Goal: Task Accomplishment & Management: Manage account settings

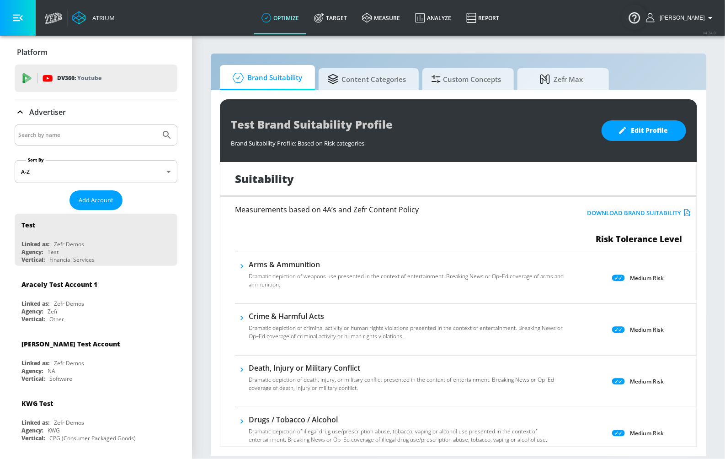
click at [68, 132] on input "Search by name" at bounding box center [87, 135] width 139 height 12
type input "[PERSON_NAME]"
click at [157, 125] on button "Submit Search" at bounding box center [167, 135] width 20 height 20
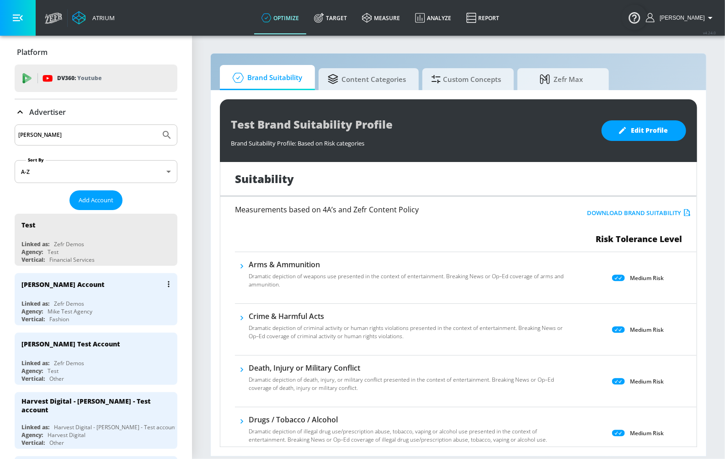
click at [61, 276] on div "[PERSON_NAME] Account" at bounding box center [98, 284] width 154 height 22
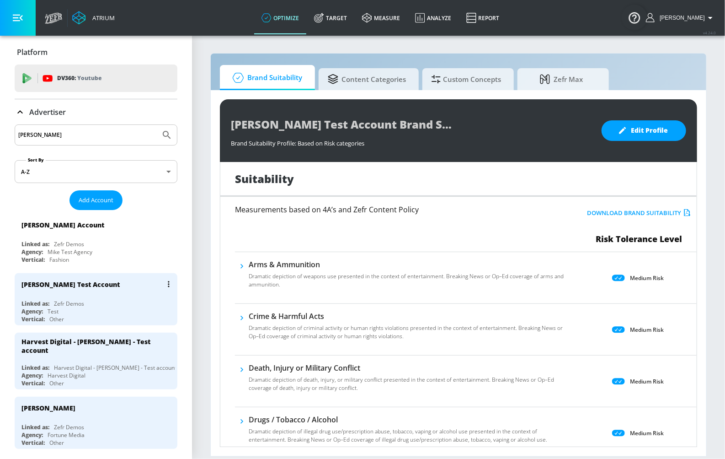
click at [94, 276] on div "[PERSON_NAME] Test Account" at bounding box center [98, 284] width 154 height 22
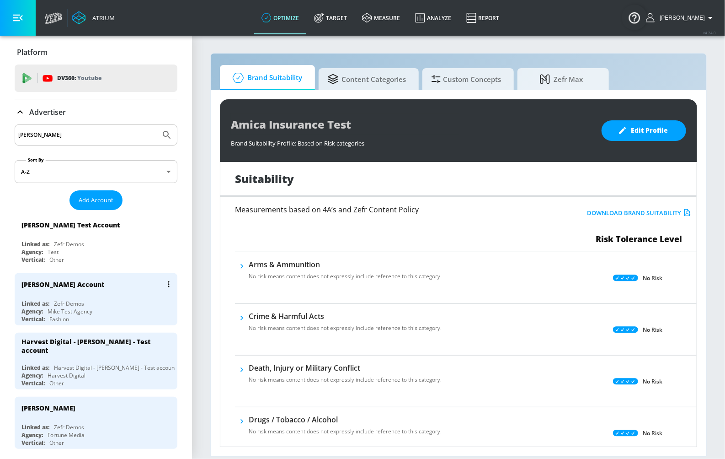
click at [85, 285] on div "[PERSON_NAME] Account" at bounding box center [98, 284] width 154 height 22
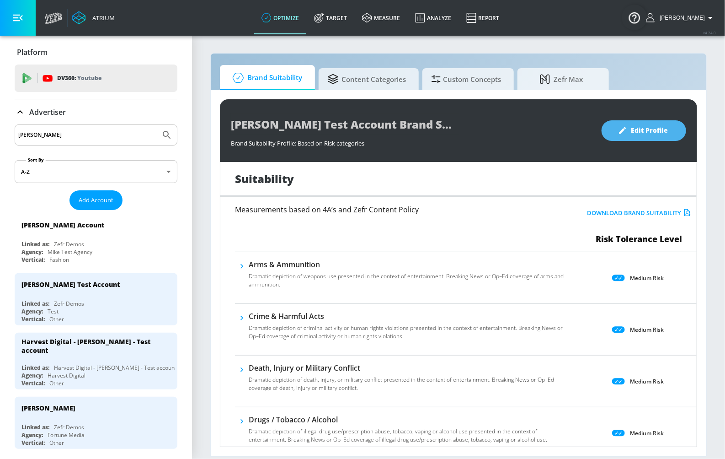
click at [626, 135] on span "Edit Profile" at bounding box center [644, 130] width 48 height 11
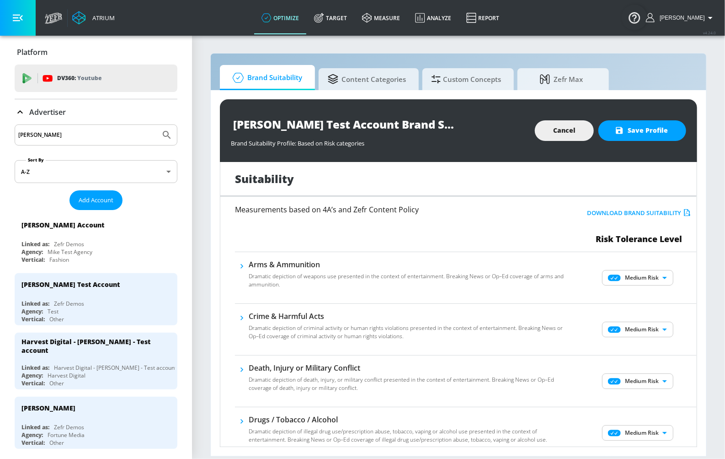
click at [378, 125] on input "[PERSON_NAME] Test Account Brand Suitability Profile" at bounding box center [345, 124] width 229 height 21
type input "[PERSON_NAME] Test Account Brand Suitability Profile"
click at [646, 119] on div "[PERSON_NAME] Test Account Brand Suitability Profile Brand Suitability Profile:…" at bounding box center [458, 130] width 477 height 63
click at [646, 128] on span "Save Profile" at bounding box center [642, 130] width 51 height 11
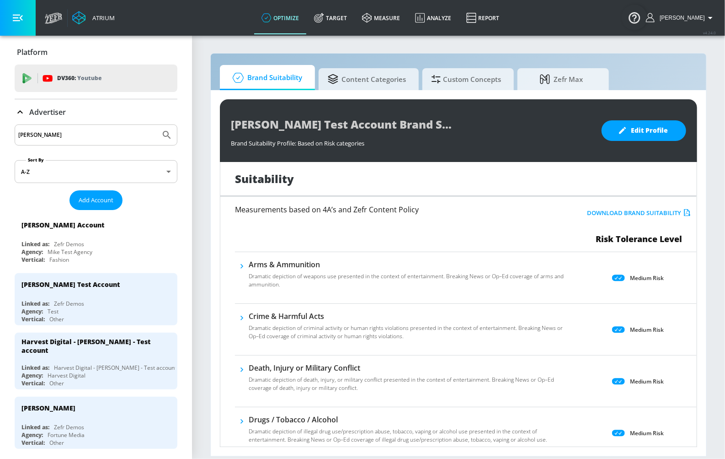
click at [74, 111] on div "Advertiser" at bounding box center [96, 112] width 163 height 11
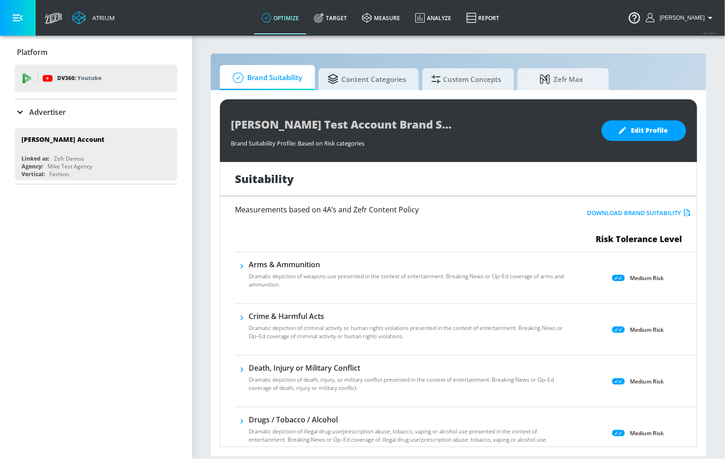
click at [74, 112] on div "Advertiser" at bounding box center [96, 112] width 163 height 11
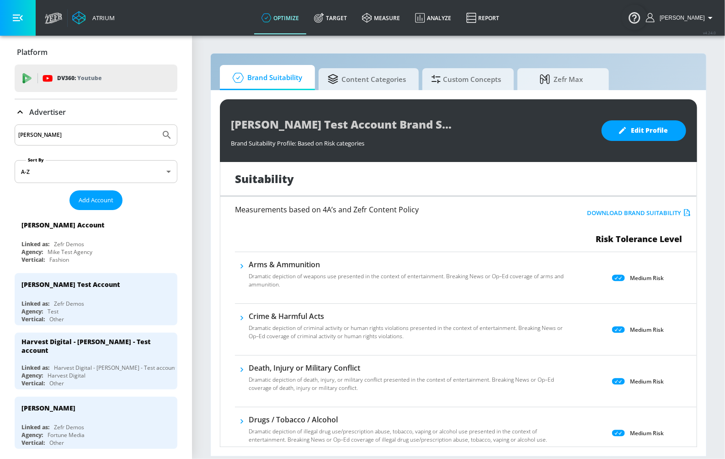
click at [415, 225] on div "Measurements based on 4A’s and Zefr Content Policy" at bounding box center [389, 225] width 308 height 39
click at [641, 128] on span "Edit Profile" at bounding box center [644, 130] width 48 height 11
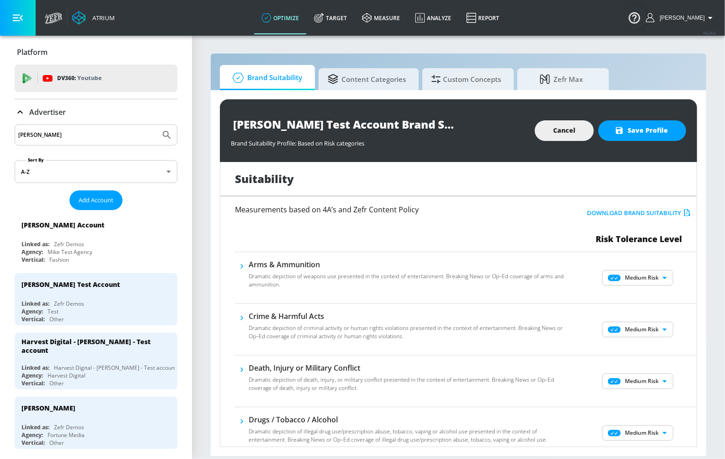
scroll to position [19, 0]
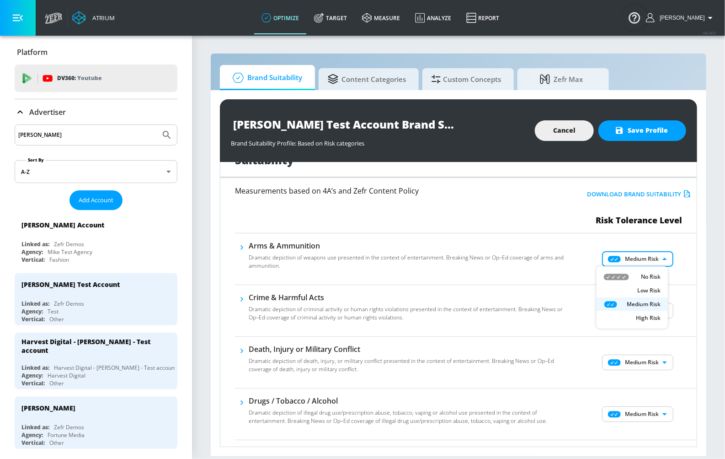
click at [634, 260] on body "Atrium optimize Target measure Analyze Report optimize Target measure Analyze R…" at bounding box center [362, 229] width 725 height 459
click at [634, 260] on div at bounding box center [362, 229] width 725 height 459
click at [553, 257] on p "Dramatic depiction of weapons use presented in the context of entertainment. Br…" at bounding box center [408, 261] width 319 height 16
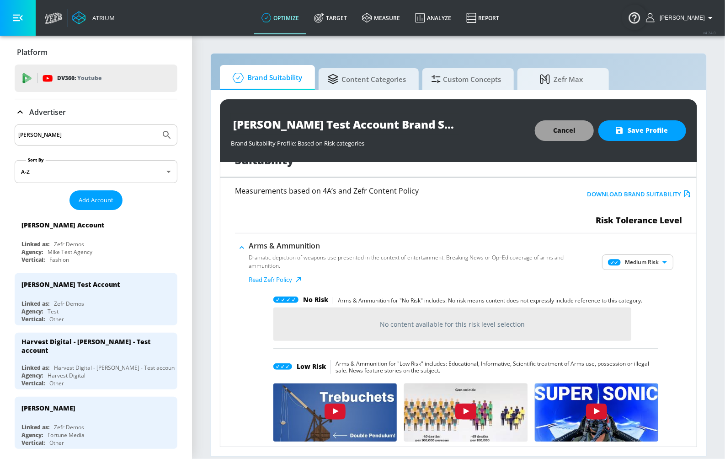
click at [559, 131] on span "Cancel" at bounding box center [564, 130] width 22 height 11
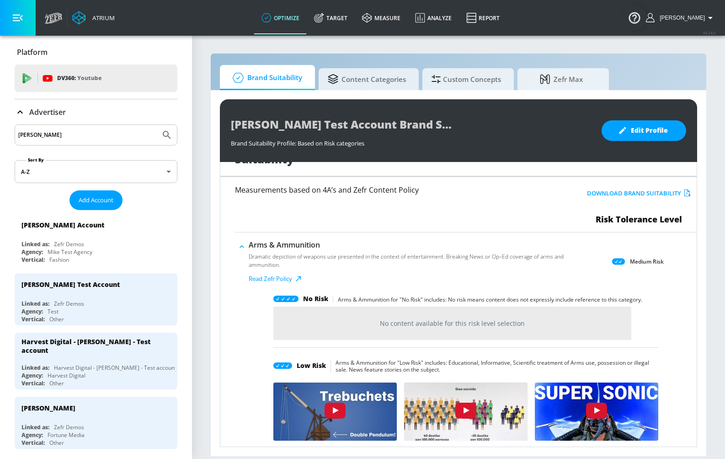
scroll to position [20, 0]
click at [207, 58] on section "Brand Suitability Content Categories Custom Concepts [PERSON_NAME] [PERSON_NAME…" at bounding box center [458, 247] width 533 height 424
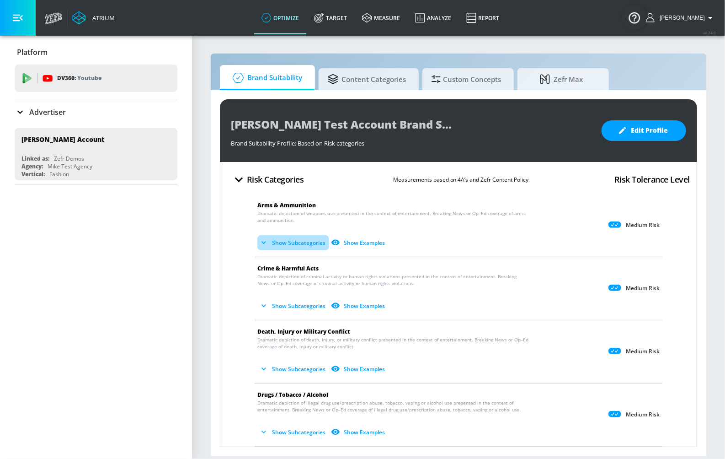
click at [287, 241] on button "Show Subcategories" at bounding box center [293, 242] width 72 height 15
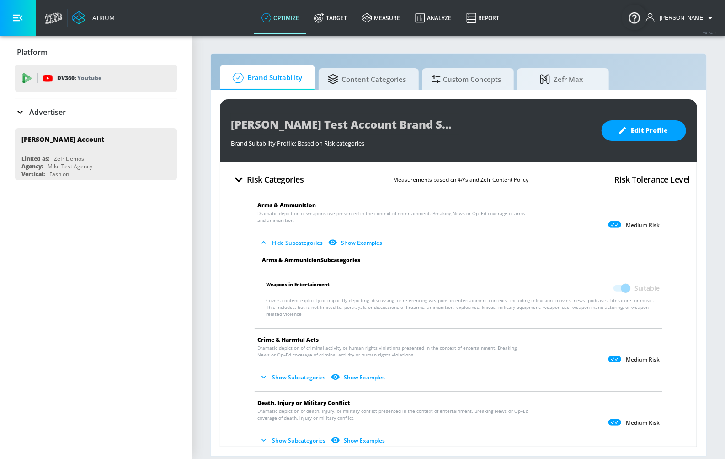
click at [287, 241] on button "Hide Subcategories" at bounding box center [291, 242] width 69 height 15
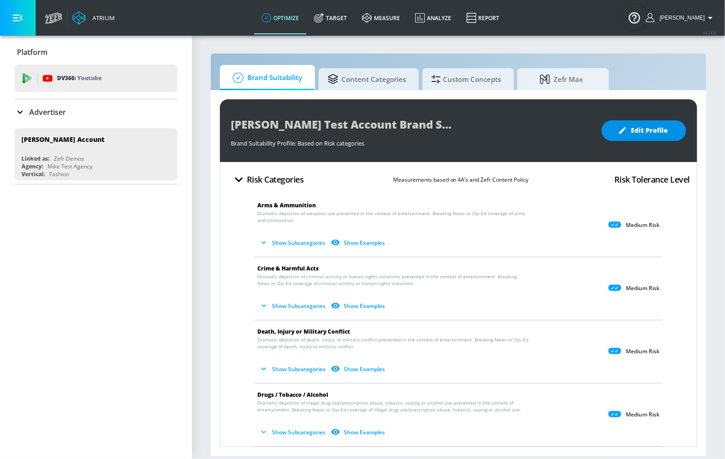
click at [641, 131] on span "Edit Profile" at bounding box center [644, 130] width 48 height 11
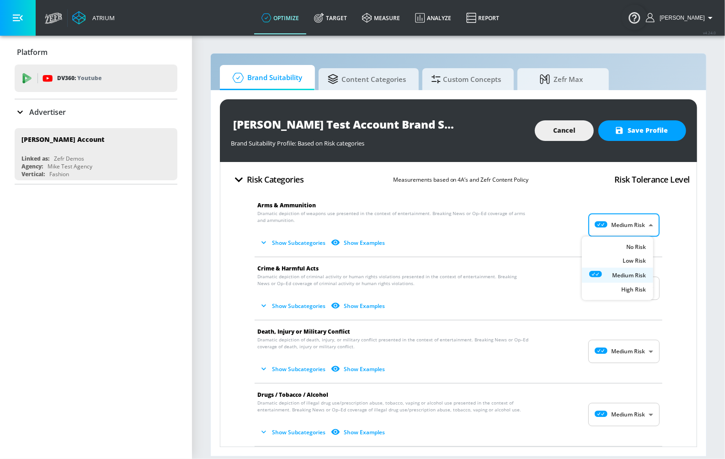
click at [630, 228] on body "Atrium optimize Target measure Analyze Report optimize Target measure Analyze R…" at bounding box center [362, 229] width 725 height 459
click at [414, 224] on div at bounding box center [362, 229] width 725 height 459
click at [633, 229] on body "Atrium optimize Target measure Analyze Report optimize Target measure Analyze R…" at bounding box center [362, 229] width 725 height 459
click at [628, 247] on p "No Risk" at bounding box center [636, 248] width 20 height 8
type input "MINIMAL"
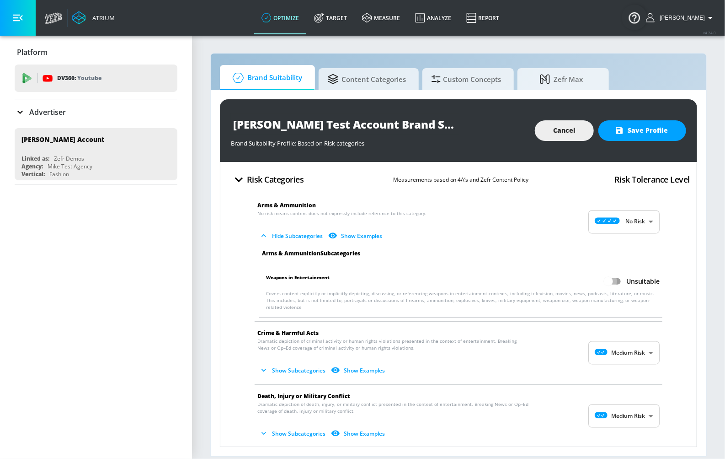
click at [615, 278] on input "Unsuitable" at bounding box center [608, 280] width 52 height 17
checkbox input "true"
click at [627, 352] on body "Atrium optimize Target measure Analyze Report optimize Target measure Analyze R…" at bounding box center [362, 229] width 725 height 459
click at [624, 371] on div "No Risk" at bounding box center [617, 375] width 57 height 10
type input "MINIMAL"
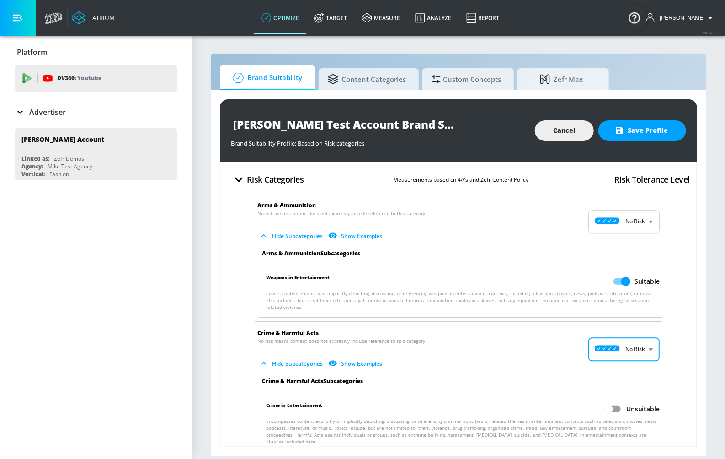
scroll to position [80, 0]
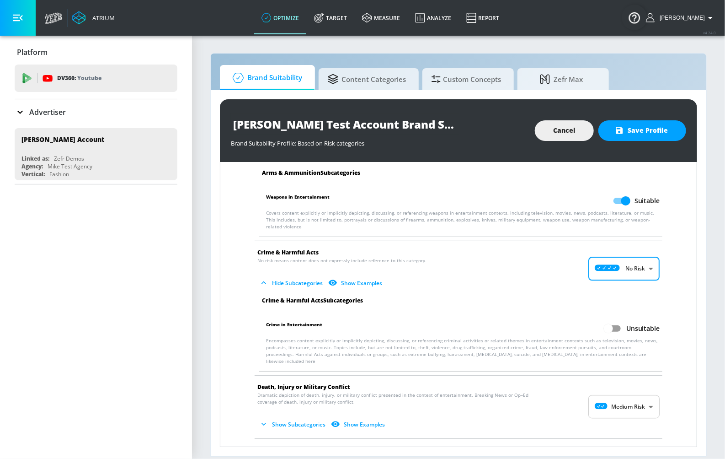
click at [605, 331] on input "Unsuitable" at bounding box center [608, 328] width 52 height 17
checkbox input "true"
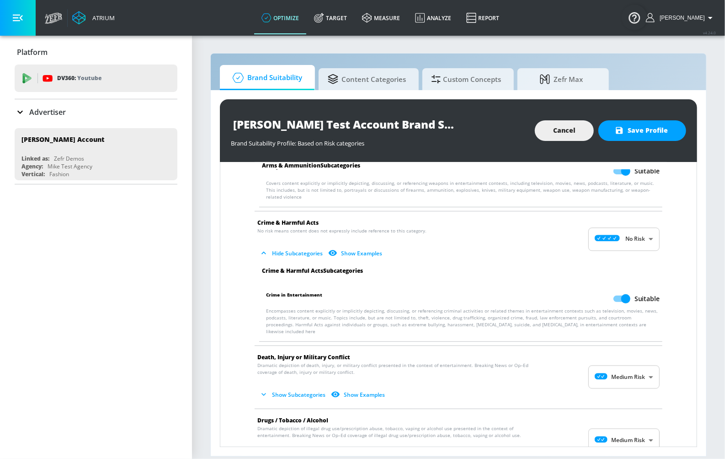
scroll to position [164, 0]
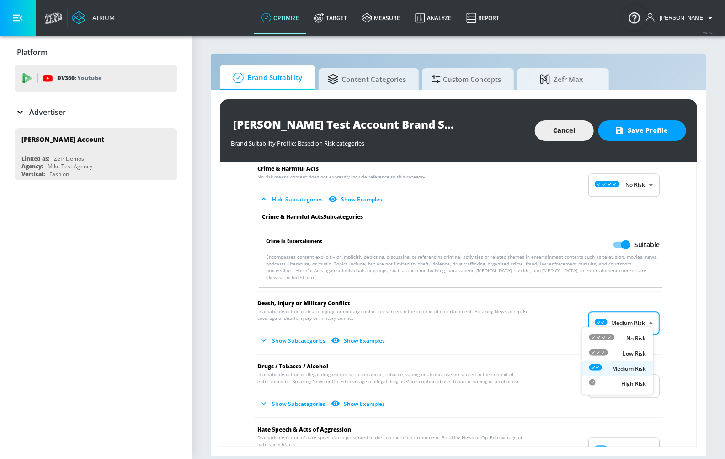
click at [624, 316] on body "Atrium optimize Target measure Analyze Report optimize Target measure Analyze R…" at bounding box center [362, 229] width 725 height 459
click at [614, 332] on li "No Risk" at bounding box center [617, 338] width 71 height 15
type input "MINIMAL"
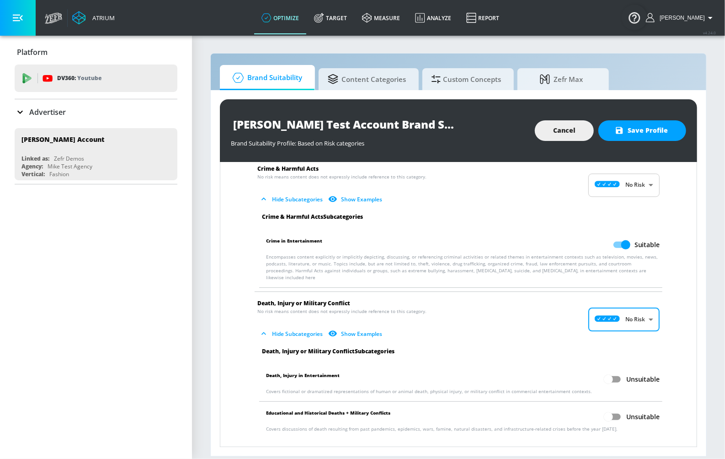
click at [609, 370] on input "Unsuitable" at bounding box center [608, 378] width 52 height 17
checkbox input "true"
drag, startPoint x: 608, startPoint y: 400, endPoint x: 600, endPoint y: 394, distance: 9.4
click at [608, 408] on input "Unsuitable" at bounding box center [608, 416] width 52 height 17
checkbox input "true"
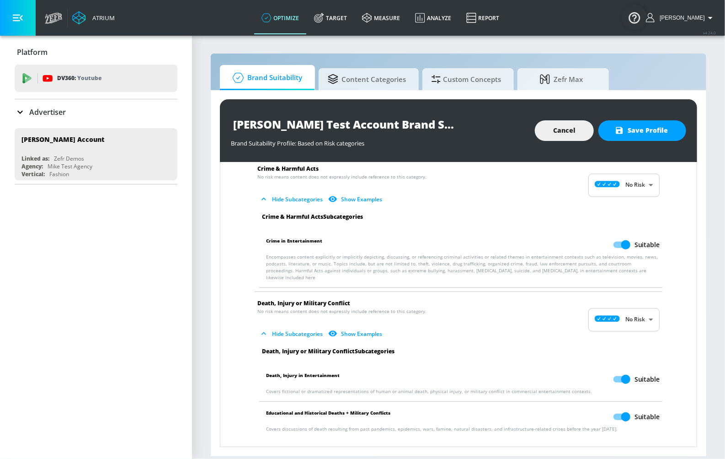
scroll to position [341, 0]
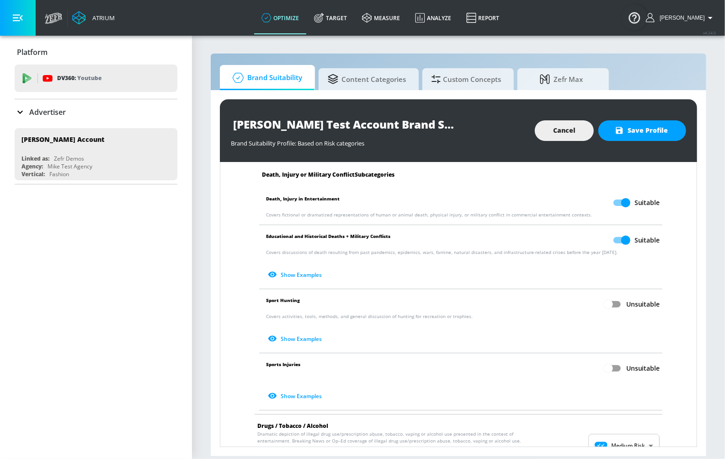
click at [613, 289] on li "Sport Hunting Unsuitable Covers activities, tools, methods, and general discuss…" at bounding box center [461, 321] width 412 height 64
click at [611, 302] on input "Unsuitable" at bounding box center [608, 303] width 52 height 17
checkbox input "true"
click at [609, 359] on input "Unsuitable" at bounding box center [608, 367] width 52 height 17
checkbox input "true"
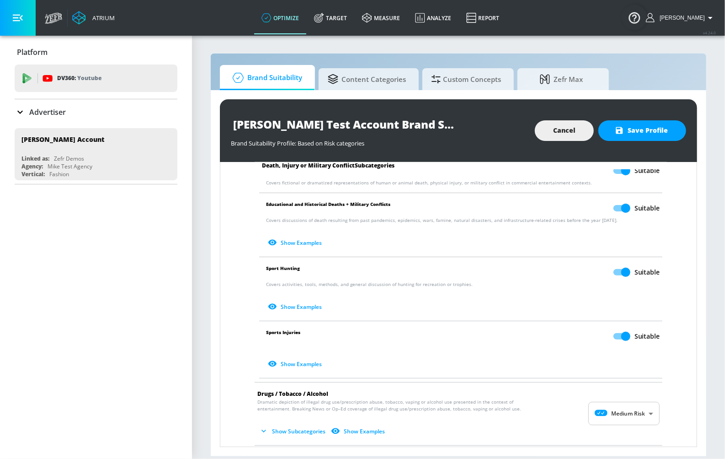
scroll to position [424, 0]
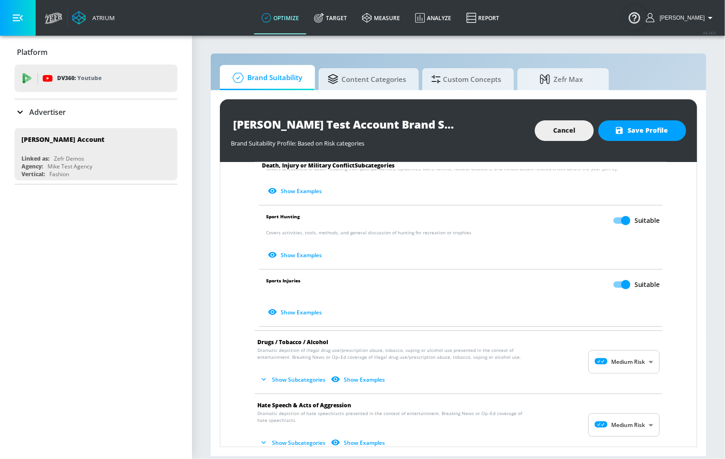
click at [612, 352] on body "Atrium optimize Target measure Analyze Report optimize Target measure Analyze R…" at bounding box center [362, 229] width 725 height 459
click at [611, 369] on li "No Risk" at bounding box center [617, 376] width 71 height 15
type input "MINIMAL"
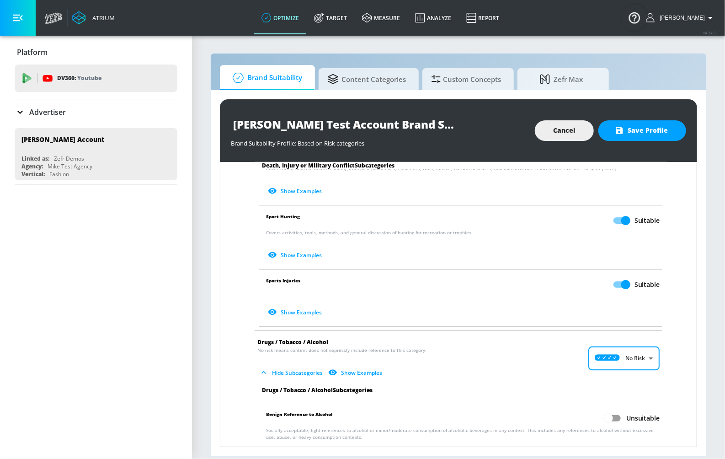
scroll to position [498, 0]
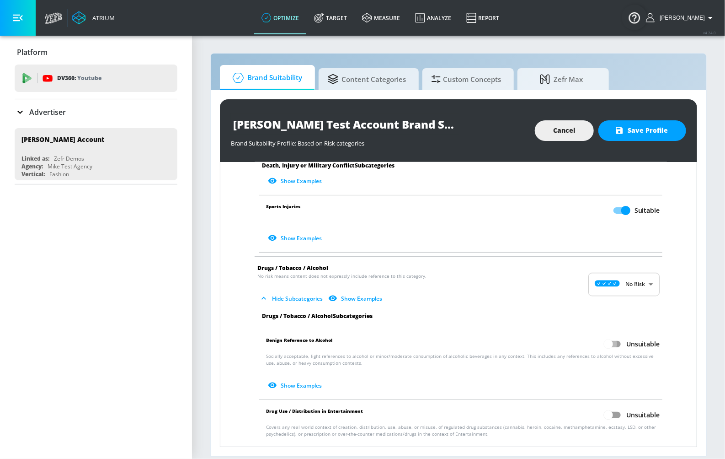
click at [610, 338] on input "Unsuitable" at bounding box center [608, 343] width 52 height 17
checkbox input "true"
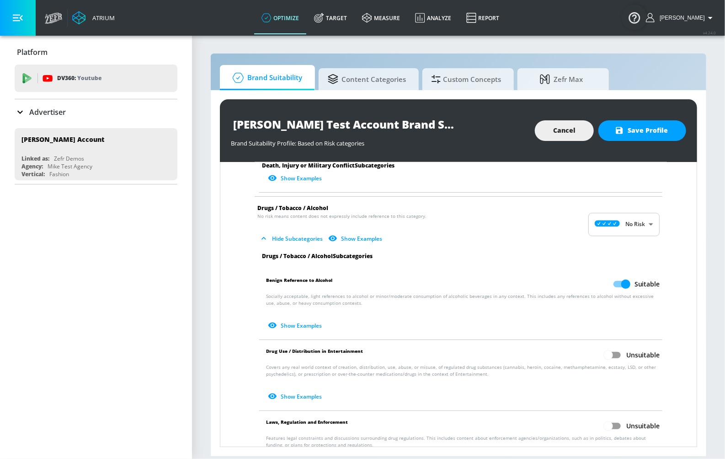
scroll to position [591, 0]
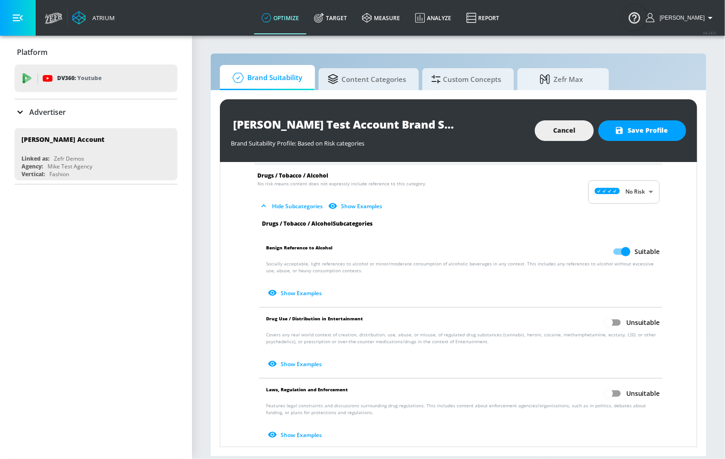
click at [614, 314] on input "Unsuitable" at bounding box center [608, 322] width 52 height 17
checkbox input "true"
click at [611, 384] on input "Unsuitable" at bounding box center [608, 392] width 52 height 17
checkbox input "true"
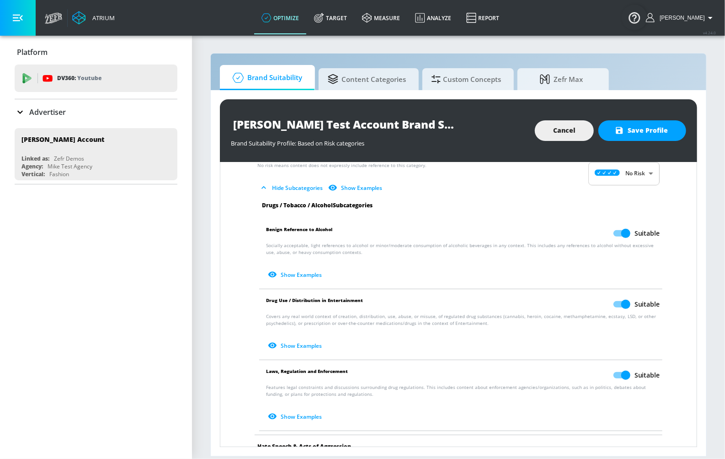
scroll to position [696, 0]
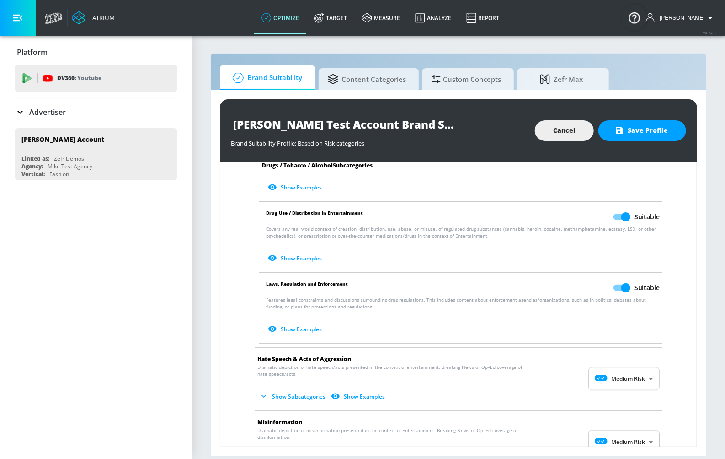
click at [617, 363] on body "Atrium optimize Target measure Analyze Report optimize Target measure Analyze R…" at bounding box center [362, 229] width 725 height 459
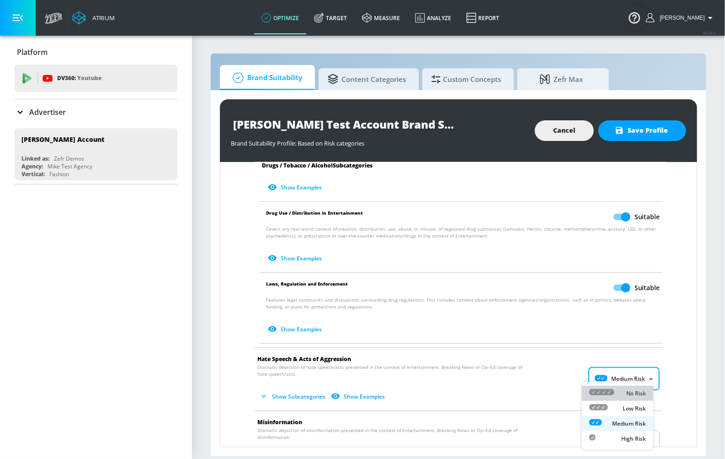
click at [607, 390] on icon at bounding box center [601, 392] width 25 height 6
type input "MINIMAL"
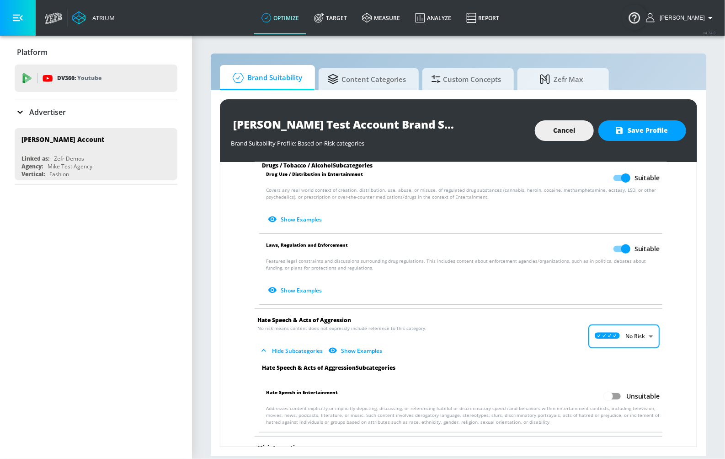
scroll to position [783, 0]
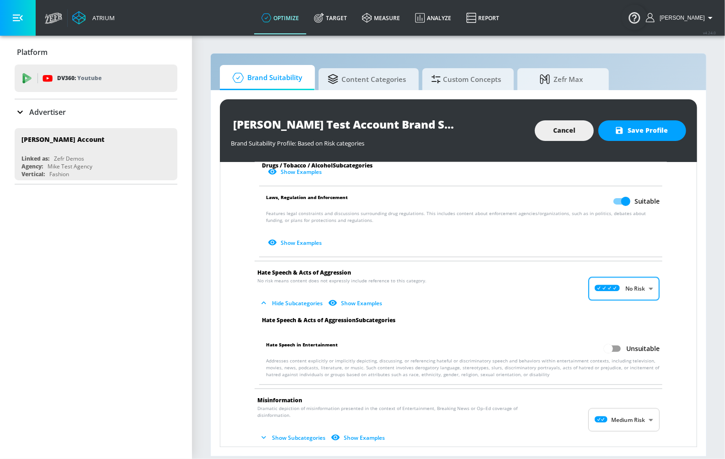
click at [619, 357] on p "Addresses content explicitly or implicitly depicting, discussing, or referencin…" at bounding box center [463, 367] width 394 height 21
click at [610, 340] on input "Unsuitable" at bounding box center [608, 348] width 52 height 17
checkbox input "true"
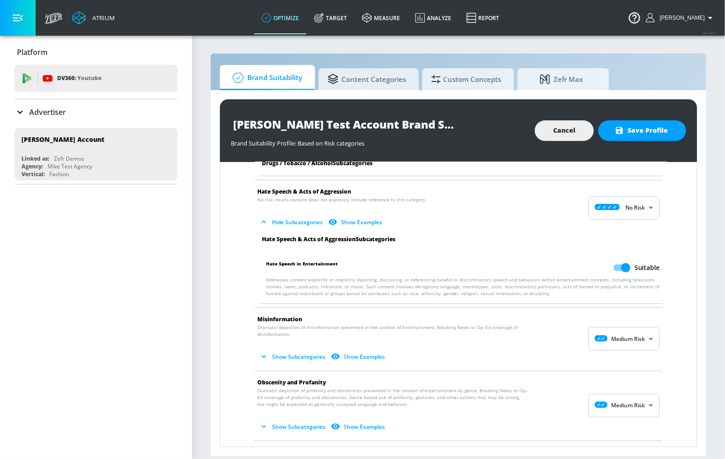
scroll to position [867, 0]
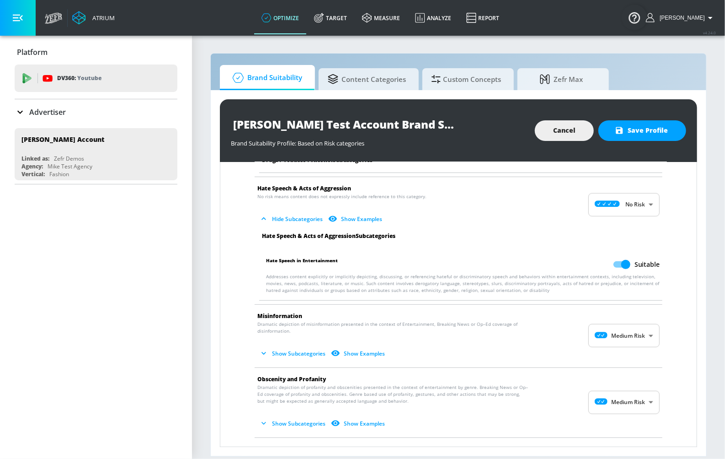
click at [612, 322] on body "Atrium optimize Target measure Analyze Report optimize Target measure Analyze R…" at bounding box center [362, 229] width 725 height 459
click at [609, 346] on icon at bounding box center [601, 349] width 25 height 6
type input "MINIMAL"
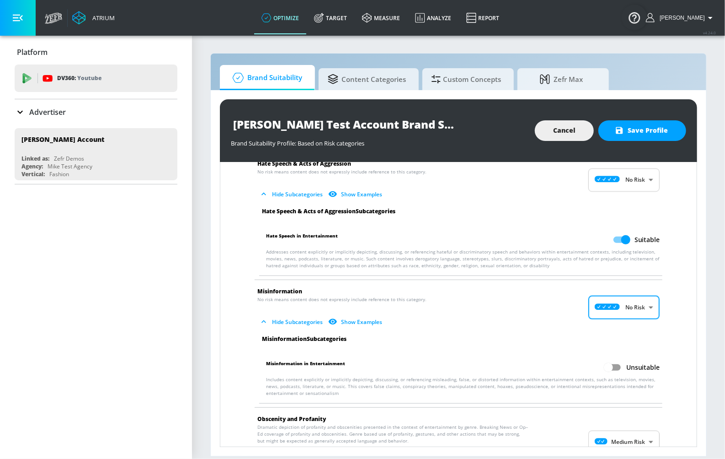
scroll to position [951, 0]
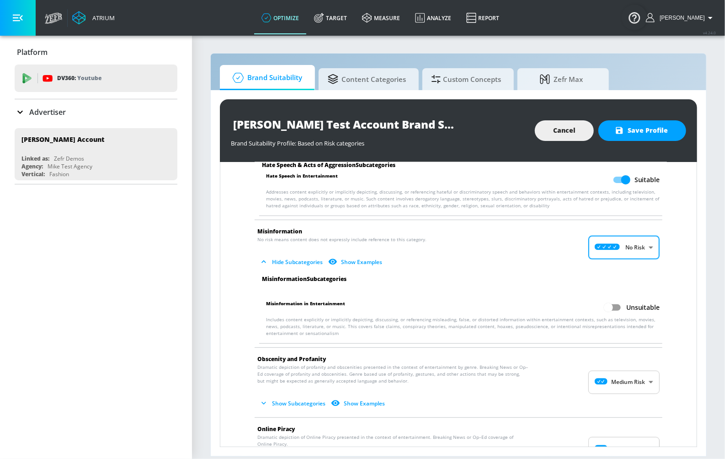
drag, startPoint x: 612, startPoint y: 292, endPoint x: 612, endPoint y: 302, distance: 10.1
click at [612, 299] on input "Unsuitable" at bounding box center [608, 307] width 52 height 17
checkbox input "true"
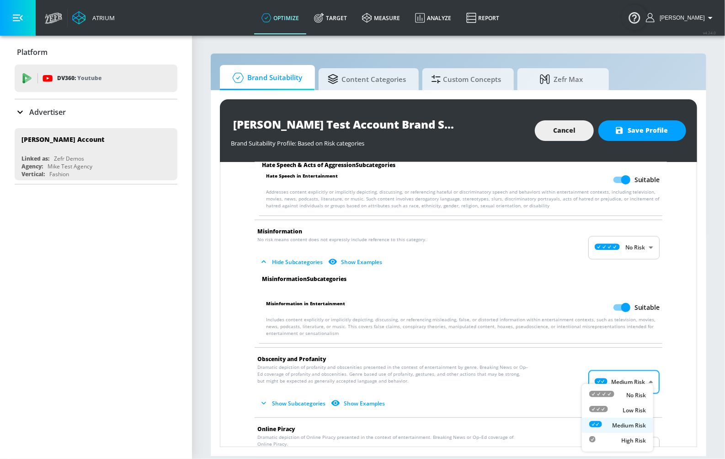
drag, startPoint x: 610, startPoint y: 371, endPoint x: 614, endPoint y: 375, distance: 5.5
click at [610, 372] on body "Atrium optimize Target measure Analyze Report optimize Target measure Analyze R…" at bounding box center [362, 229] width 725 height 459
click at [617, 391] on div "No Risk" at bounding box center [617, 395] width 57 height 10
type input "MINIMAL"
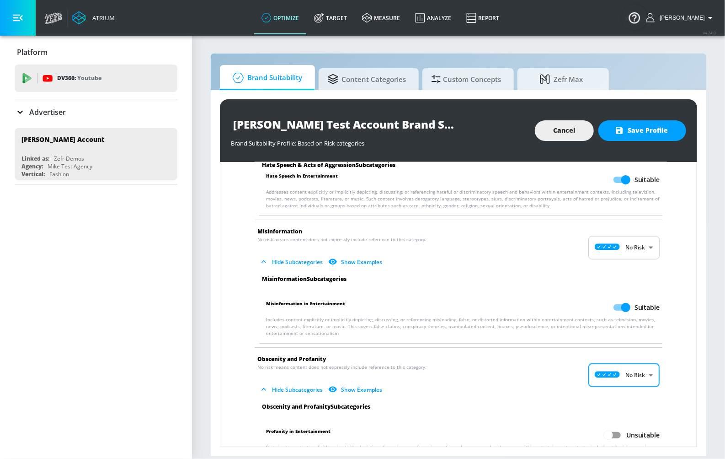
scroll to position [1143, 0]
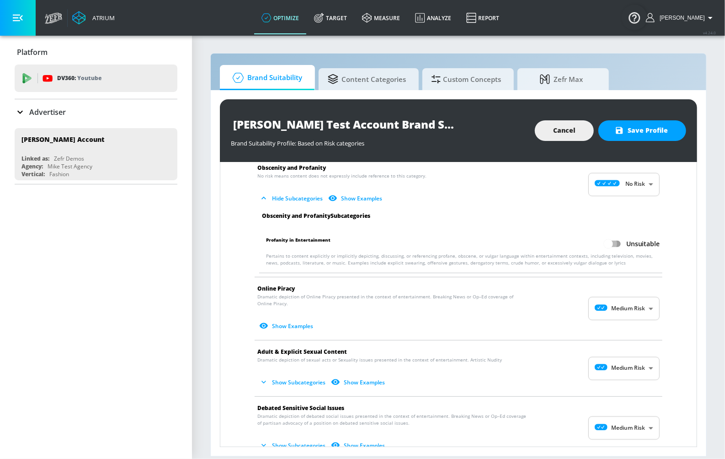
click at [611, 237] on input "Unsuitable" at bounding box center [608, 243] width 52 height 17
checkbox input "true"
click at [613, 293] on p "Dramatic depiction of Online Piracy presented in the context of entertainment. …" at bounding box center [451, 313] width 388 height 40
click at [615, 301] on body "Atrium optimize Target measure Analyze Report optimize Target measure Analyze R…" at bounding box center [362, 229] width 725 height 459
click at [625, 316] on li "No Risk" at bounding box center [617, 322] width 71 height 15
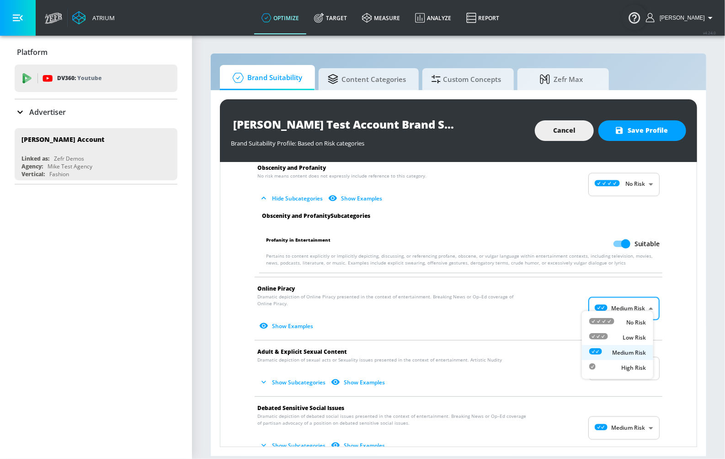
type input "MINIMAL"
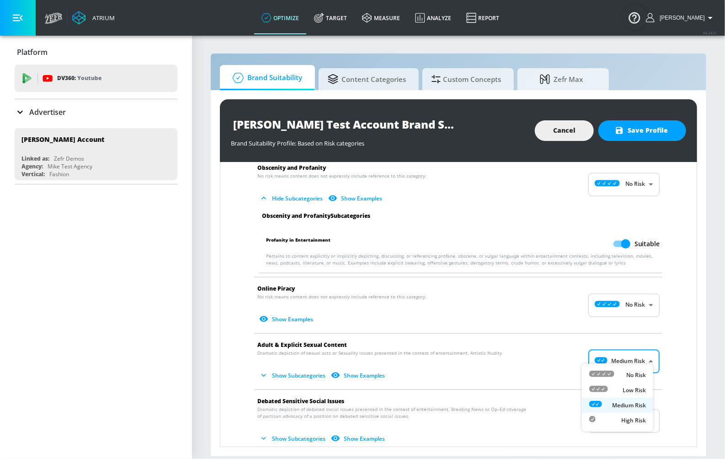
click at [620, 359] on body "Atrium optimize Target measure Analyze Report optimize Target measure Analyze R…" at bounding box center [362, 229] width 725 height 459
click at [623, 372] on div "No Risk" at bounding box center [617, 375] width 57 height 10
type input "MINIMAL"
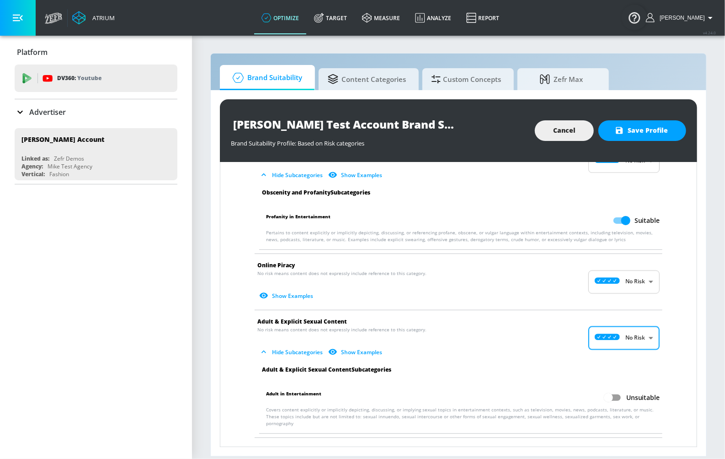
scroll to position [1184, 0]
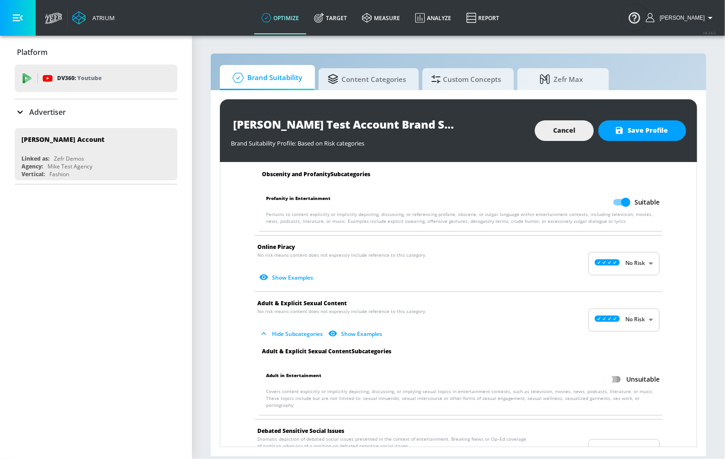
click at [612, 371] on input "Unsuitable" at bounding box center [608, 378] width 52 height 17
checkbox input "true"
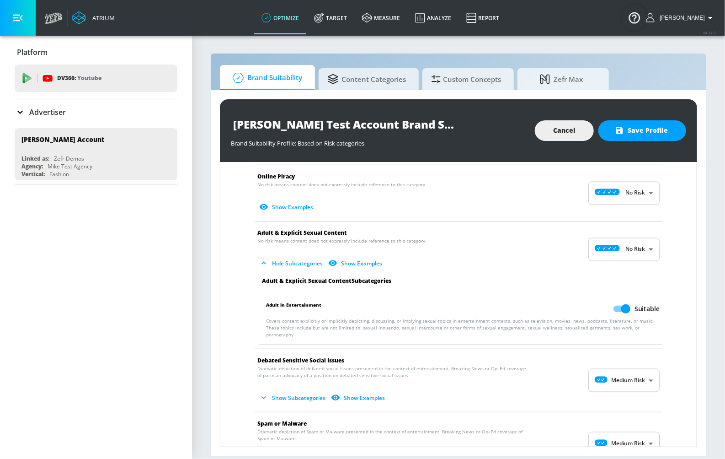
scroll to position [1255, 0]
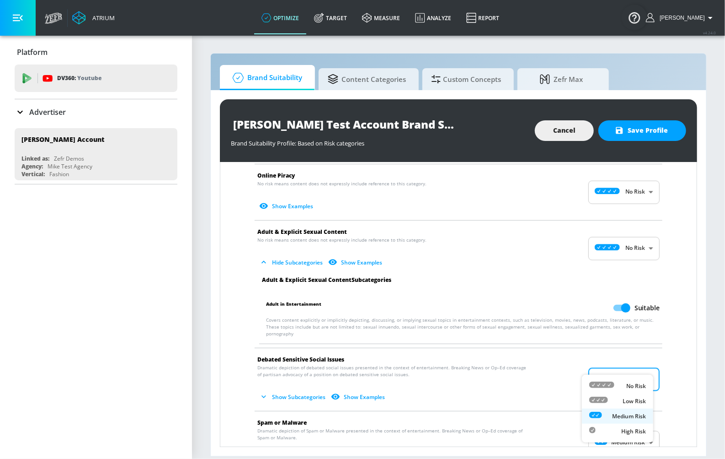
click at [612, 363] on body "Atrium optimize Target measure Analyze Report optimize Target measure Analyze R…" at bounding box center [362, 229] width 725 height 459
click at [598, 381] on div at bounding box center [601, 386] width 25 height 10
type input "MINIMAL"
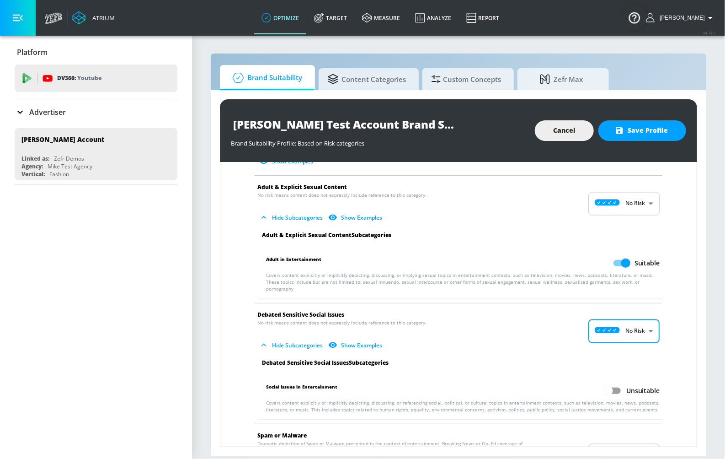
scroll to position [1341, 0]
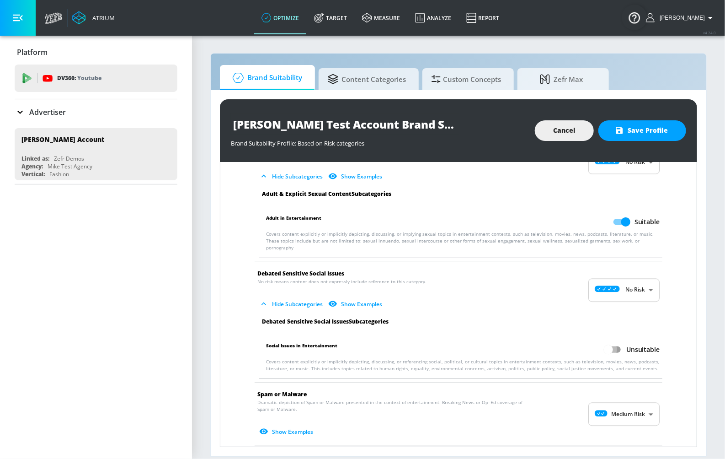
click at [610, 341] on input "Unsuitable" at bounding box center [608, 349] width 52 height 17
checkbox input "true"
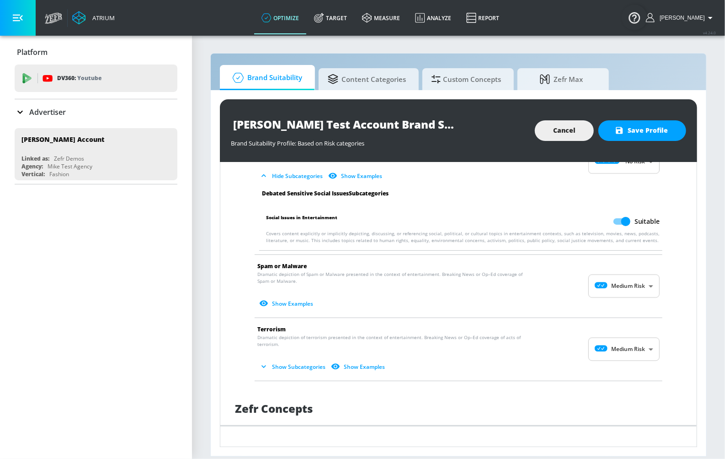
scroll to position [1472, 0]
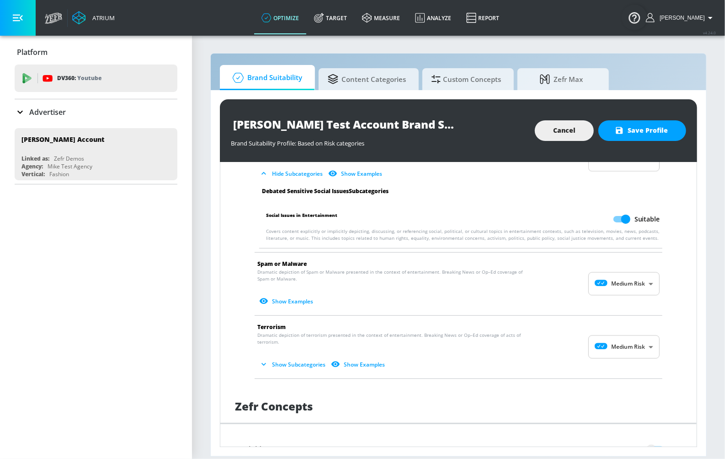
click at [603, 258] on body "Atrium optimize Target measure Analyze Report optimize Target measure Analyze R…" at bounding box center [362, 229] width 725 height 459
click at [603, 290] on icon at bounding box center [601, 289] width 25 height 6
type input "MINIMAL"
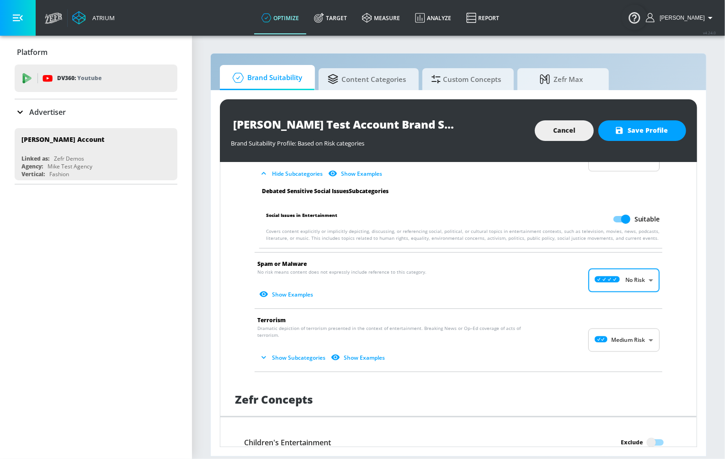
click at [626, 265] on body "Atrium optimize Target measure Analyze Report optimize Target measure Analyze R…" at bounding box center [362, 229] width 725 height 459
click at [626, 266] on div at bounding box center [362, 229] width 725 height 459
click at [660, 267] on li "Spam or Malware No risk means content does not expressly include reference to t…" at bounding box center [458, 280] width 417 height 56
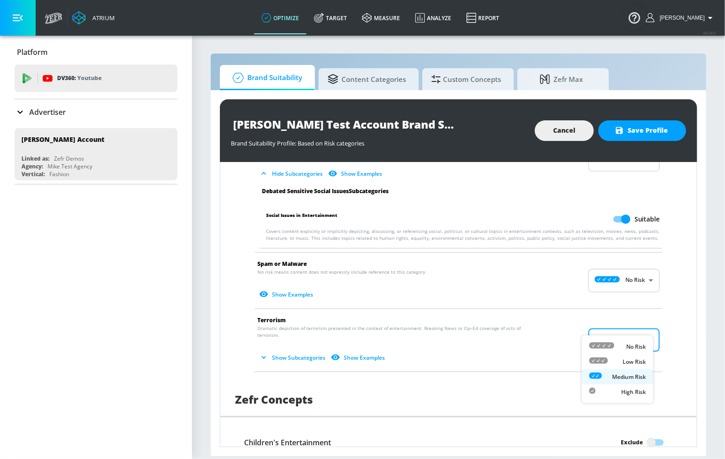
click at [637, 317] on body "Atrium optimize Target measure Analyze Report optimize Target measure Analyze R…" at bounding box center [362, 229] width 725 height 459
click at [633, 346] on p "No Risk" at bounding box center [636, 346] width 20 height 8
type input "MINIMAL"
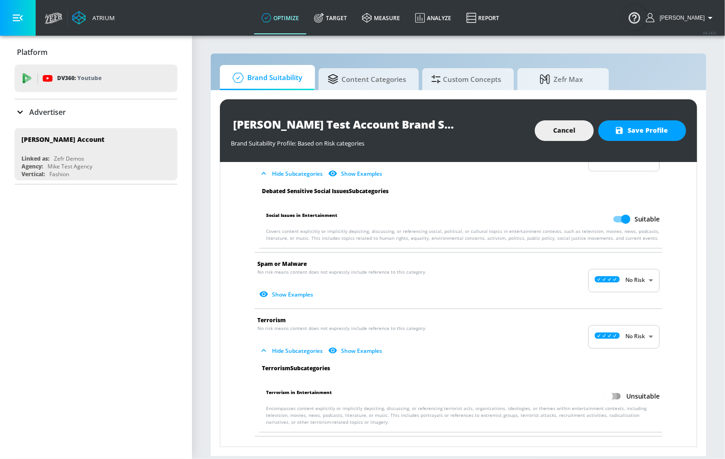
click at [614, 387] on input "Unsuitable" at bounding box center [608, 395] width 52 height 17
checkbox input "true"
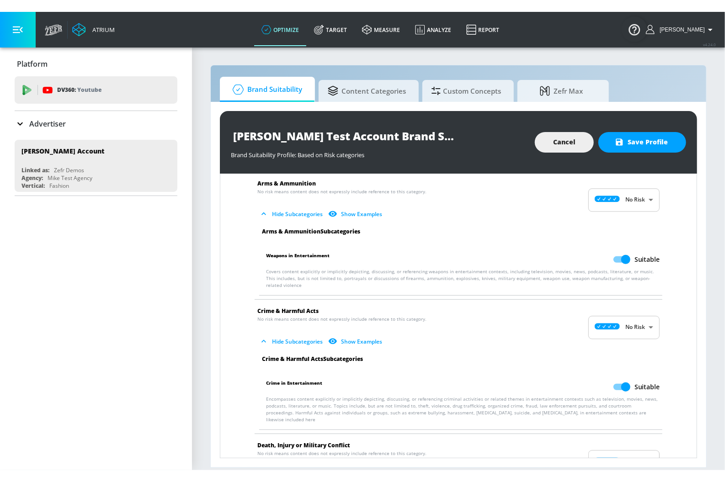
scroll to position [0, 0]
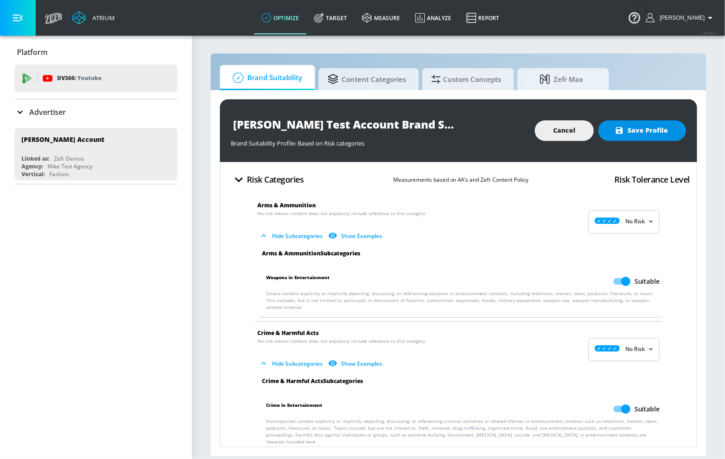
click at [644, 130] on span "Save Profile" at bounding box center [642, 130] width 51 height 11
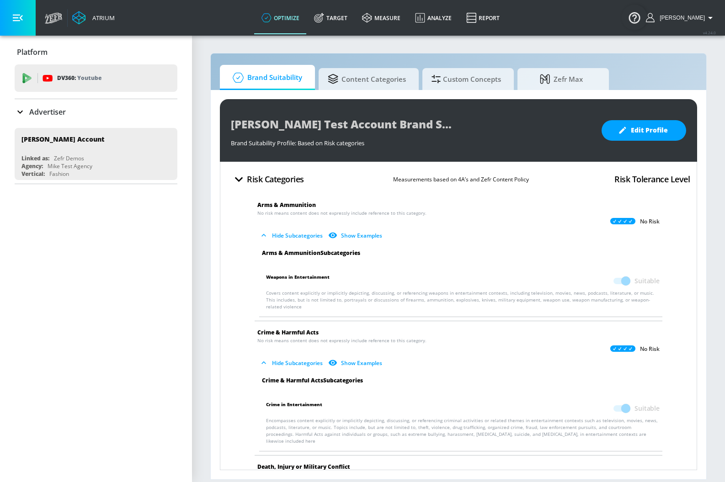
click at [212, 265] on div "Mike Test Account Brand Suitability Profile Brand Suitability Profile: Based on…" at bounding box center [459, 285] width 496 height 390
